Goal: Task Accomplishment & Management: Use online tool/utility

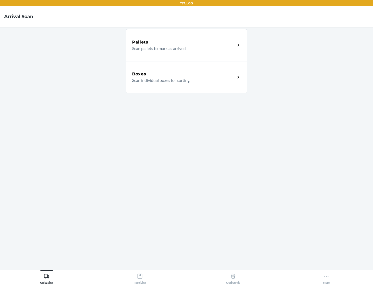
click at [184, 74] on div "Boxes" at bounding box center [183, 74] width 103 height 6
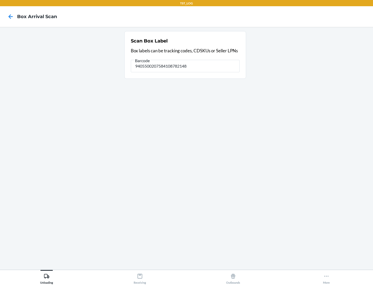
type input "9405500207584108782148"
